Goal: Complete application form

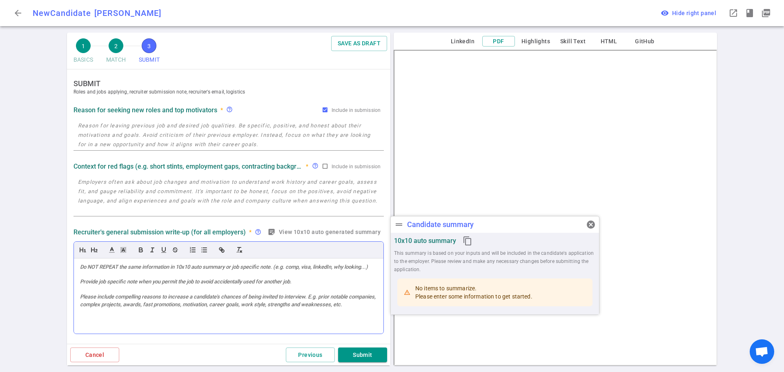
click at [109, 263] on div at bounding box center [229, 297] width 310 height 76
click at [98, 284] on div at bounding box center [229, 297] width 310 height 76
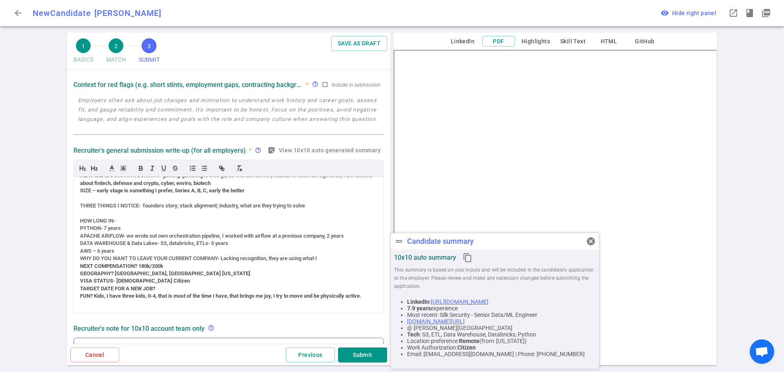
scroll to position [163, 0]
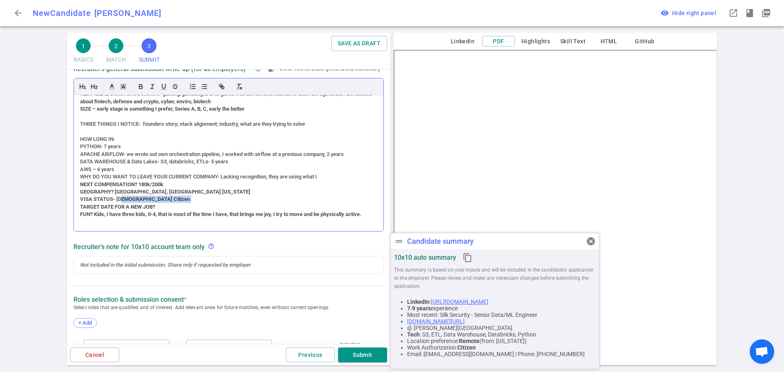
drag, startPoint x: 161, startPoint y: 196, endPoint x: 123, endPoint y: 189, distance: 38.2
click at [123, 196] on div "VISA STATUS- [DEMOGRAPHIC_DATA] Citizen" at bounding box center [228, 199] width 297 height 7
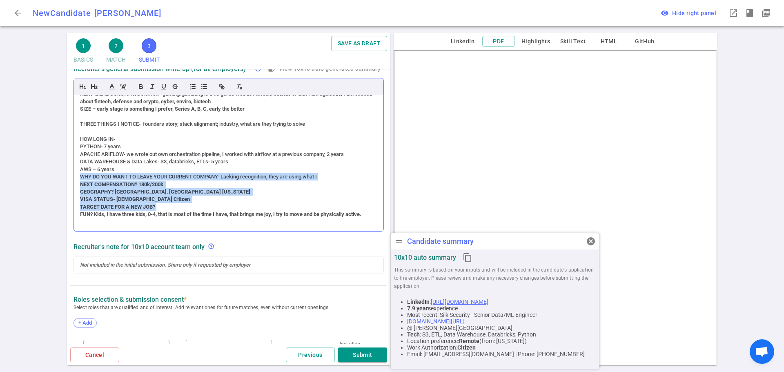
drag, startPoint x: 161, startPoint y: 200, endPoint x: 74, endPoint y: 171, distance: 92.5
click at [74, 171] on div "(ACCENT) PERSONALITY – (no accent) open, accommodating, smart, driven, team-pla…" at bounding box center [229, 155] width 310 height 154
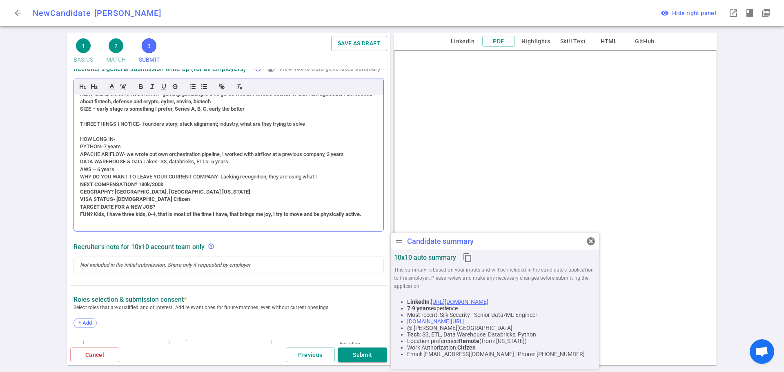
scroll to position [236, 0]
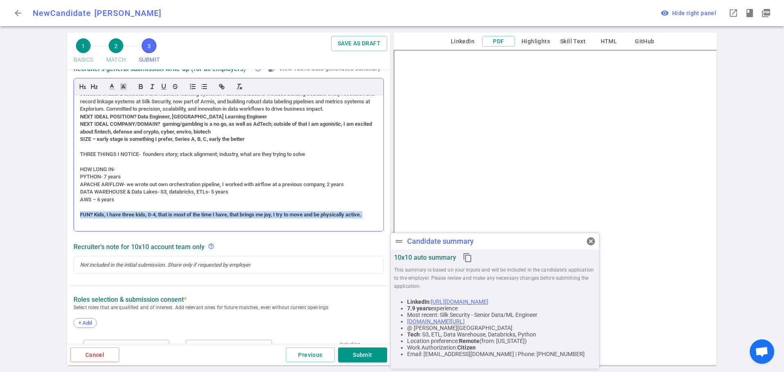
drag, startPoint x: 93, startPoint y: 210, endPoint x: 75, endPoint y: 205, distance: 18.6
click at [75, 205] on div "(ACCENT) PERSONALITY – (no accent) open, accommodating, smart, driven, team-pla…" at bounding box center [229, 163] width 310 height 136
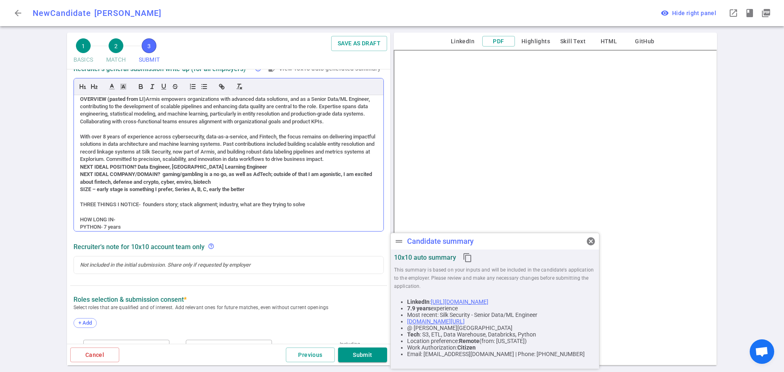
scroll to position [146, 0]
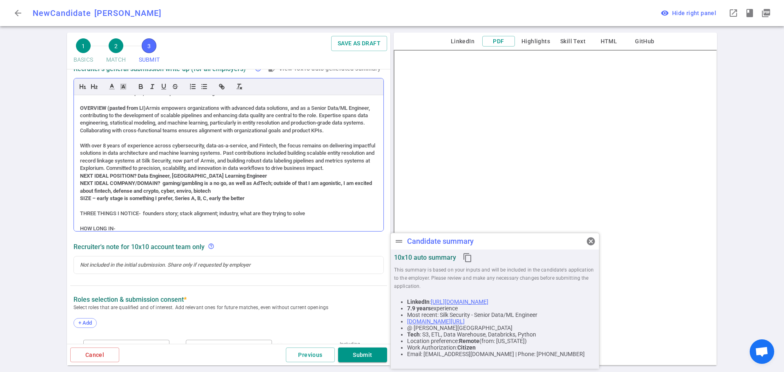
click at [184, 179] on strong "NEXT IDEAL POSITION? Data Engineer, [GEOGRAPHIC_DATA] Learning Engineer" at bounding box center [173, 176] width 187 height 6
click at [80, 179] on strong "NEXT IDEAL POSITION? Data Engineer, Machine Learning Engineer" at bounding box center [157, 176] width 155 height 6
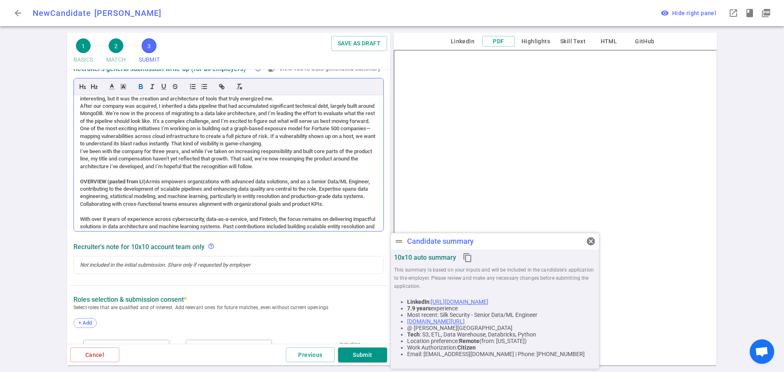
scroll to position [24, 0]
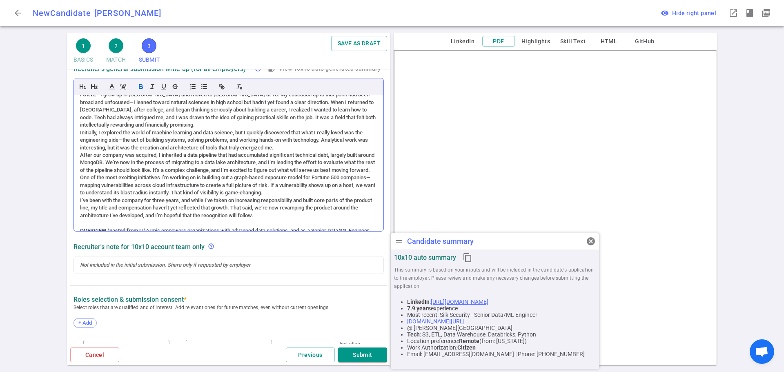
click at [80, 185] on div "One of the most exciting initiatives I’m working on is building out a graph-bas…" at bounding box center [228, 185] width 297 height 22
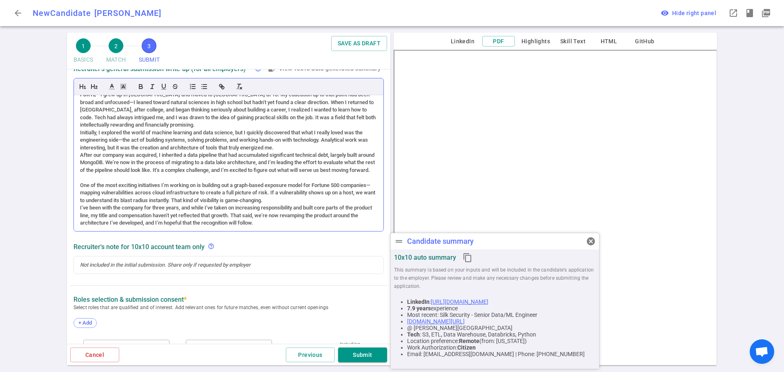
click at [80, 133] on div "Initially, I explored the world of machine learning and data science, but I qui…" at bounding box center [228, 140] width 297 height 22
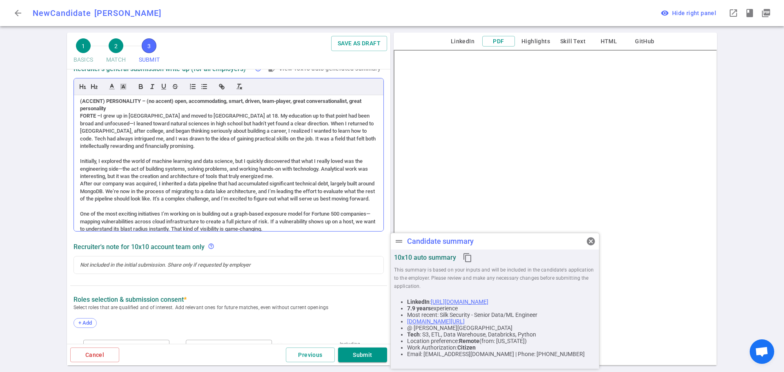
scroll to position [0, 0]
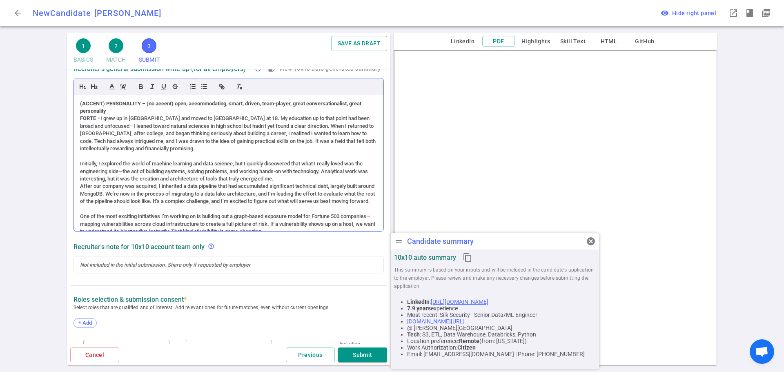
click at [79, 118] on div "(ACCENT) PERSONALITY – (no accent) open, accommodating, smart, driven, team-pla…" at bounding box center [229, 163] width 310 height 136
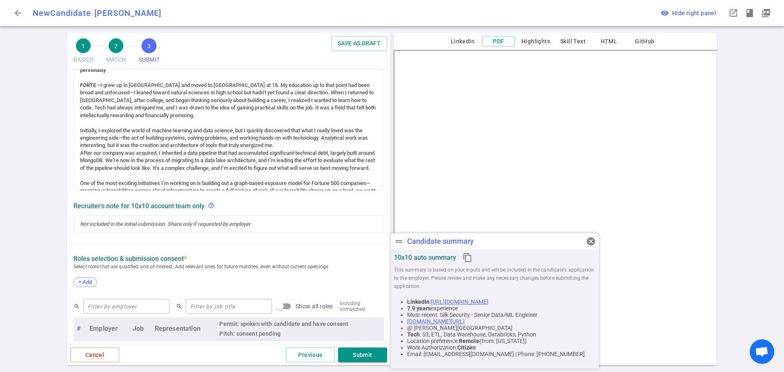
scroll to position [327, 0]
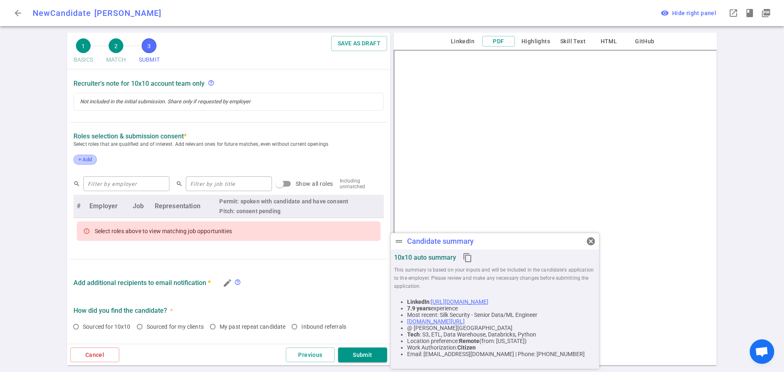
click at [90, 164] on div "+ Add" at bounding box center [85, 160] width 23 height 10
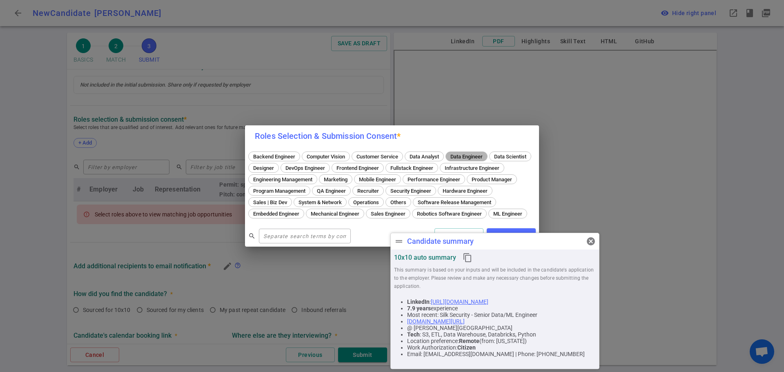
click at [459, 154] on span "Data Engineer" at bounding box center [467, 157] width 38 height 6
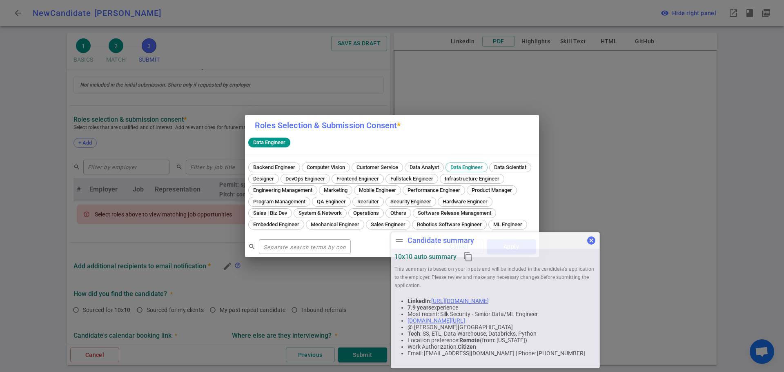
click at [590, 241] on span "cancel" at bounding box center [592, 241] width 10 height 10
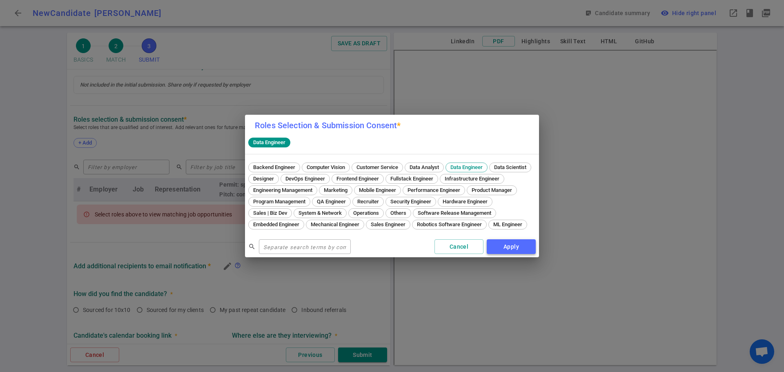
click at [514, 254] on button "Apply" at bounding box center [511, 246] width 49 height 15
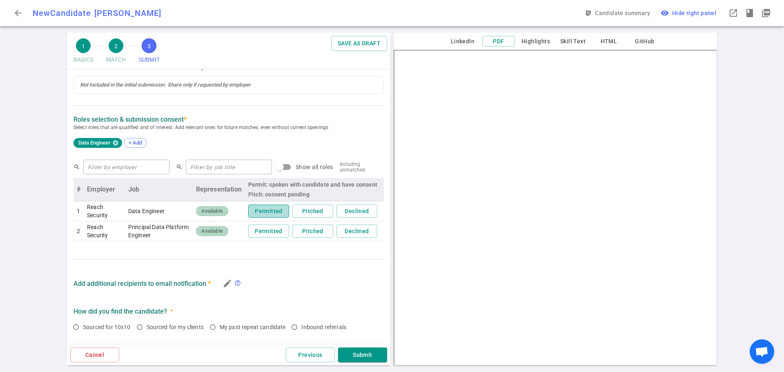
click at [263, 215] on button "Permitted" at bounding box center [268, 211] width 41 height 13
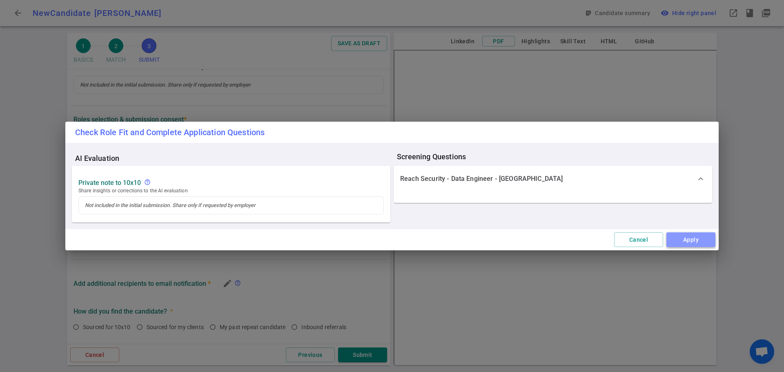
click at [683, 241] on button "Apply" at bounding box center [691, 239] width 49 height 15
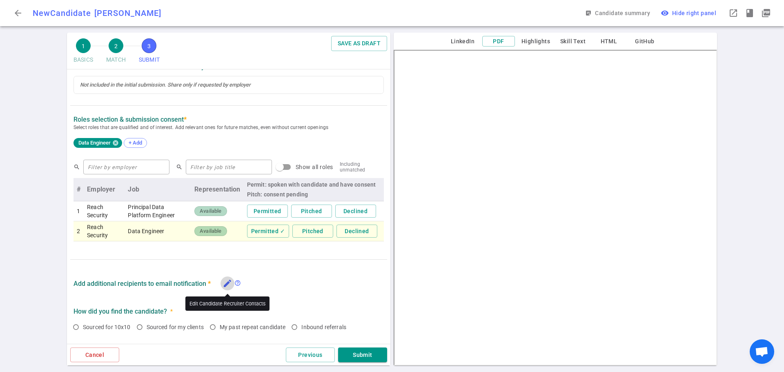
click at [229, 285] on icon "edit" at bounding box center [228, 284] width 10 height 10
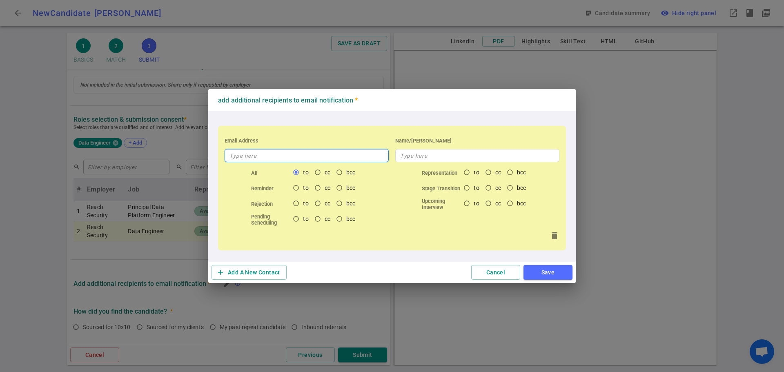
click at [288, 156] on input "text" at bounding box center [307, 155] width 164 height 13
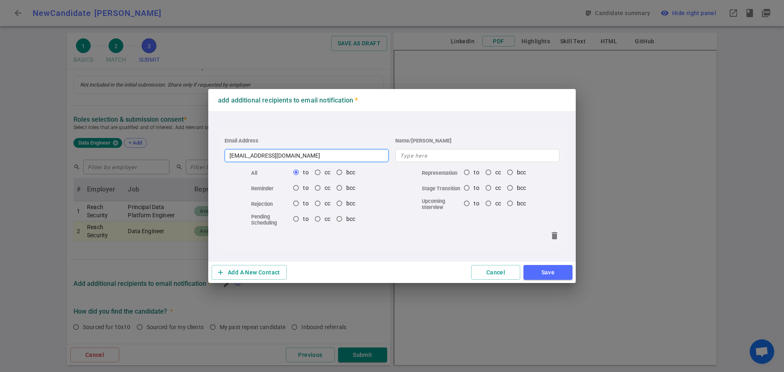
type input "[EMAIL_ADDRESS][DOMAIN_NAME]"
click at [546, 275] on button "Save" at bounding box center [548, 272] width 49 height 15
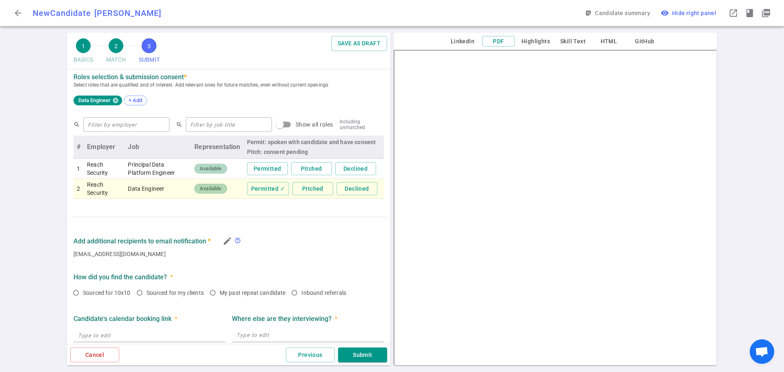
scroll to position [426, 0]
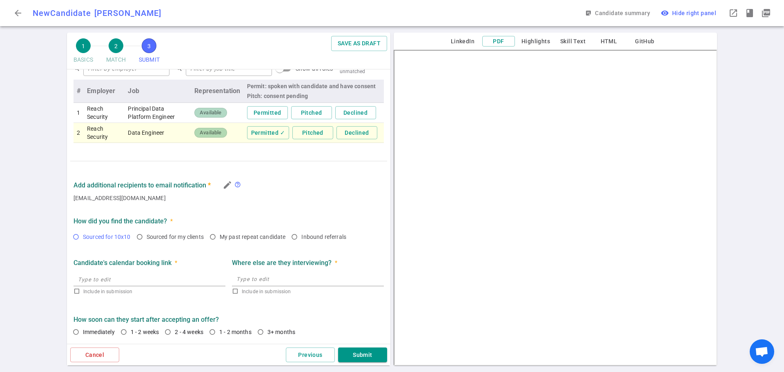
click at [81, 236] on input "Sourced for 10x10" at bounding box center [76, 237] width 14 height 14
radio input "true"
click at [122, 331] on input "1 - 2 weeks" at bounding box center [124, 332] width 14 height 14
radio input "true"
click at [358, 352] on button "Submit" at bounding box center [362, 355] width 49 height 15
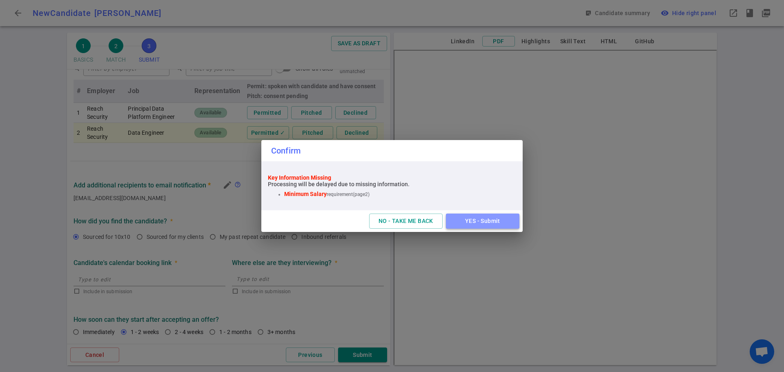
click at [487, 223] on button "YES - Submit" at bounding box center [483, 221] width 74 height 15
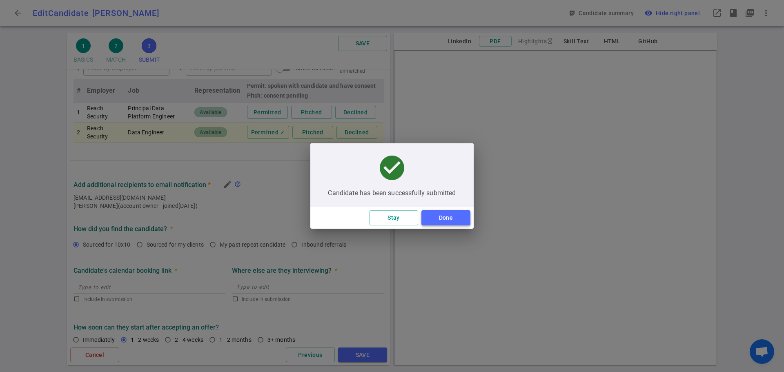
click at [455, 220] on button "Done" at bounding box center [446, 217] width 49 height 15
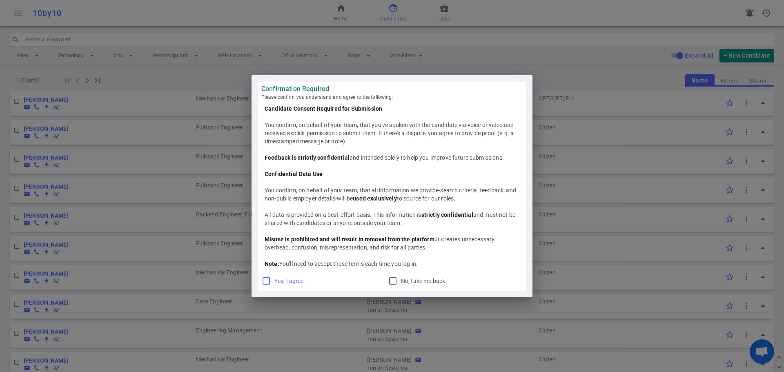
click at [263, 281] on input "Yes, I agree" at bounding box center [266, 281] width 10 height 10
checkbox input "true"
